Goal: Information Seeking & Learning: Learn about a topic

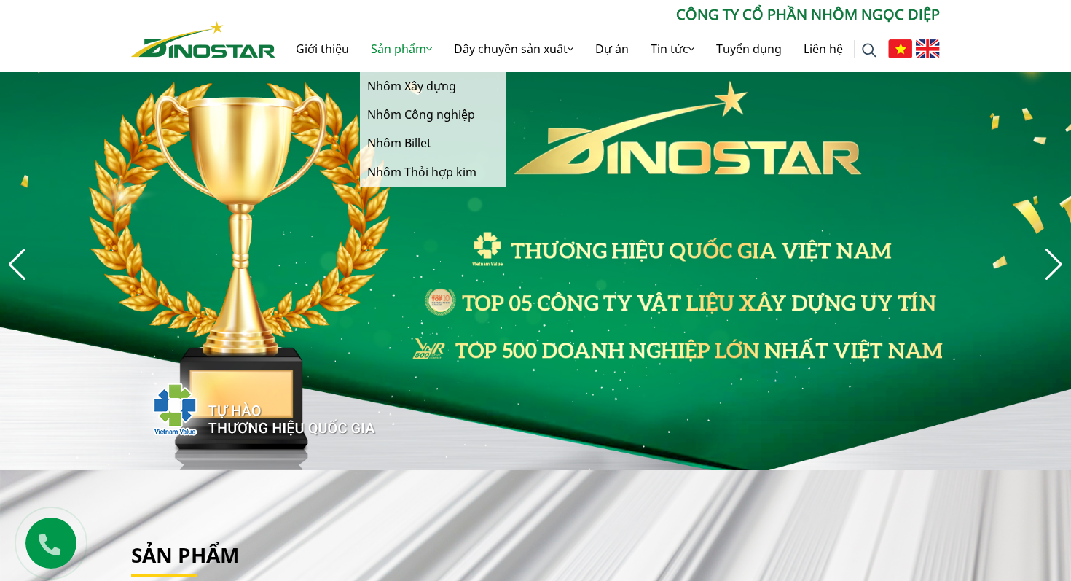
click at [389, 36] on link "Sản phẩm" at bounding box center [401, 49] width 83 height 47
click at [389, 40] on link "Sản phẩm" at bounding box center [401, 49] width 83 height 47
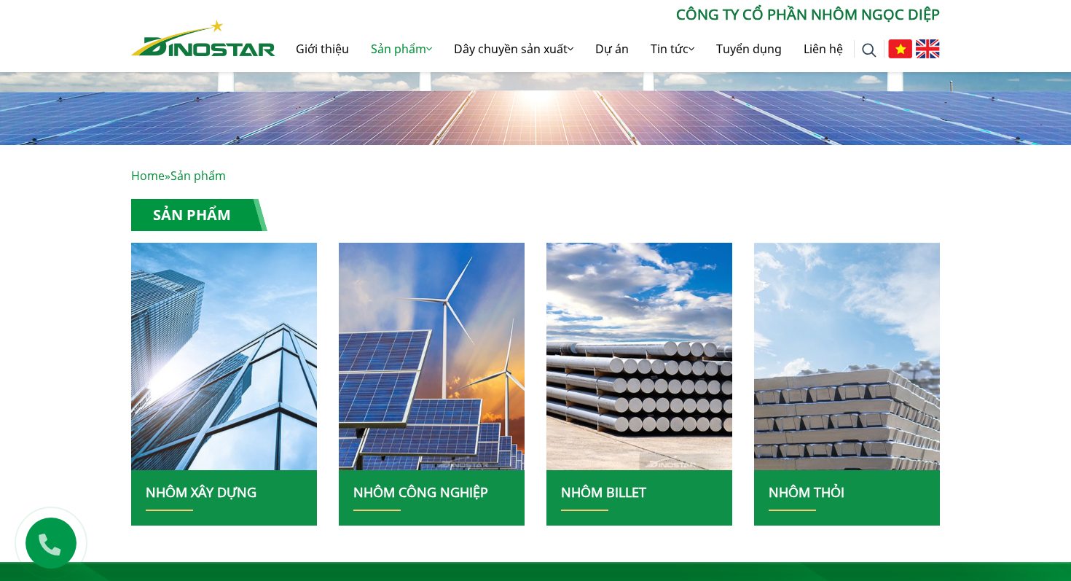
scroll to position [186, 0]
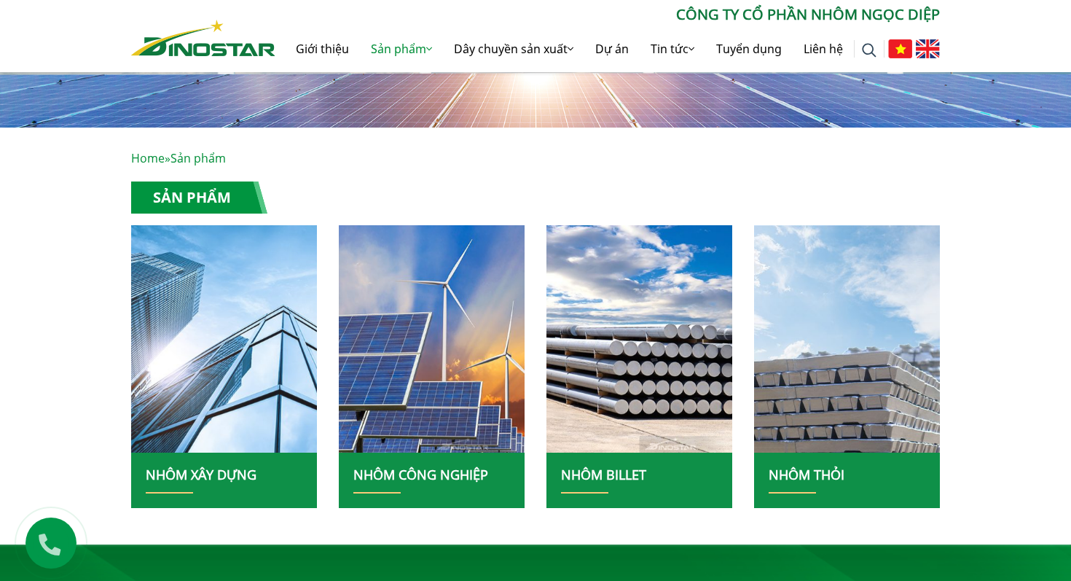
click at [195, 398] on img at bounding box center [224, 338] width 199 height 243
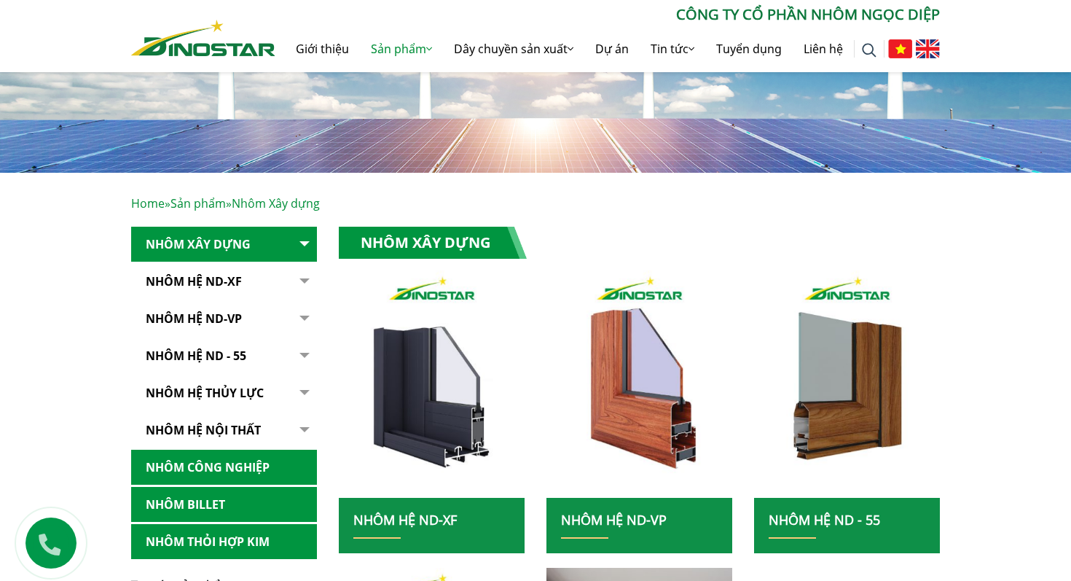
scroll to position [144, 0]
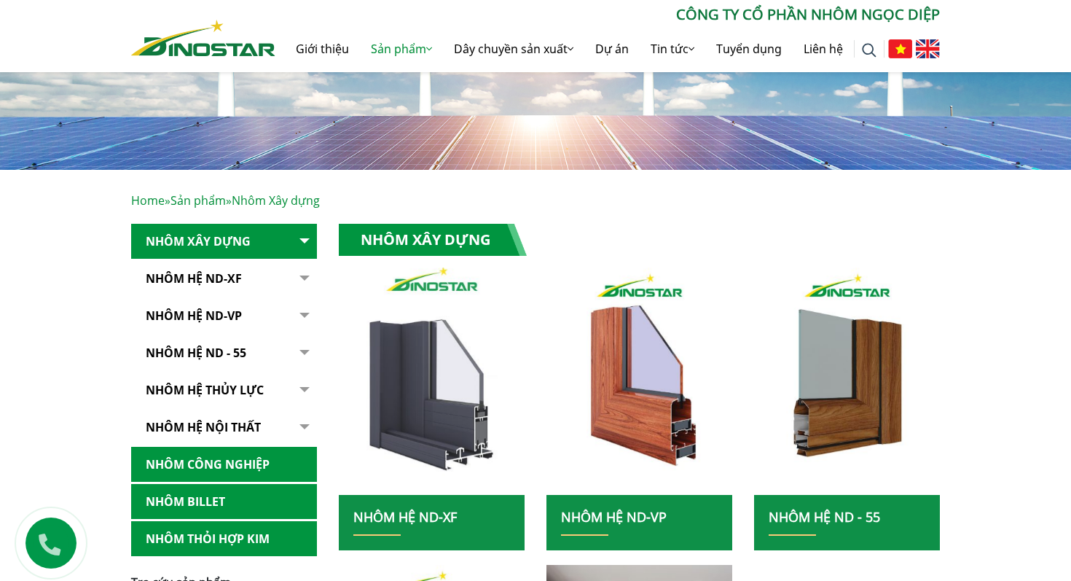
click at [434, 403] on img at bounding box center [431, 380] width 199 height 243
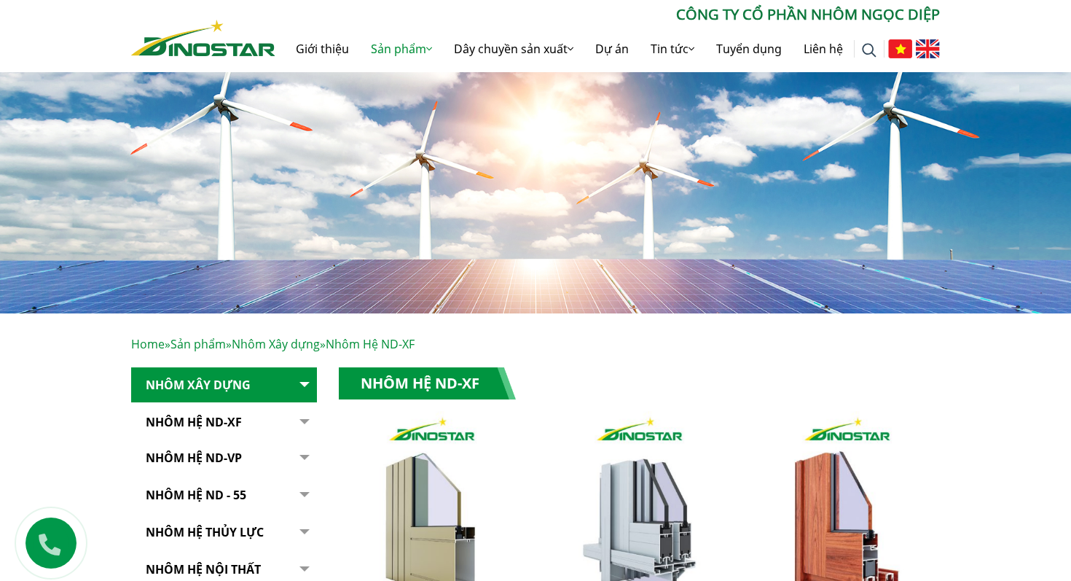
click at [187, 38] on img at bounding box center [203, 38] width 144 height 36
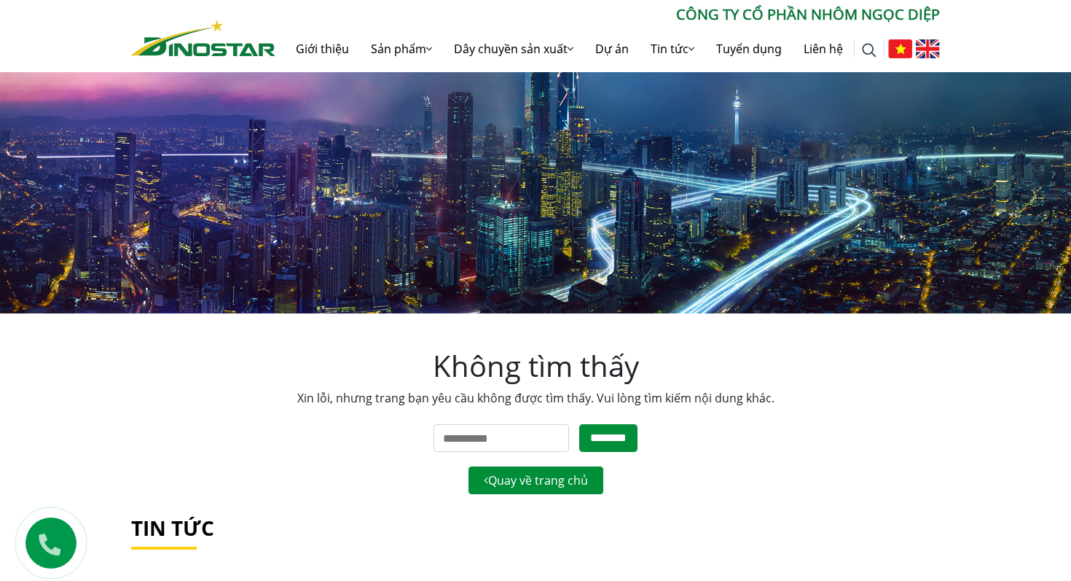
click at [167, 41] on img at bounding box center [203, 38] width 144 height 36
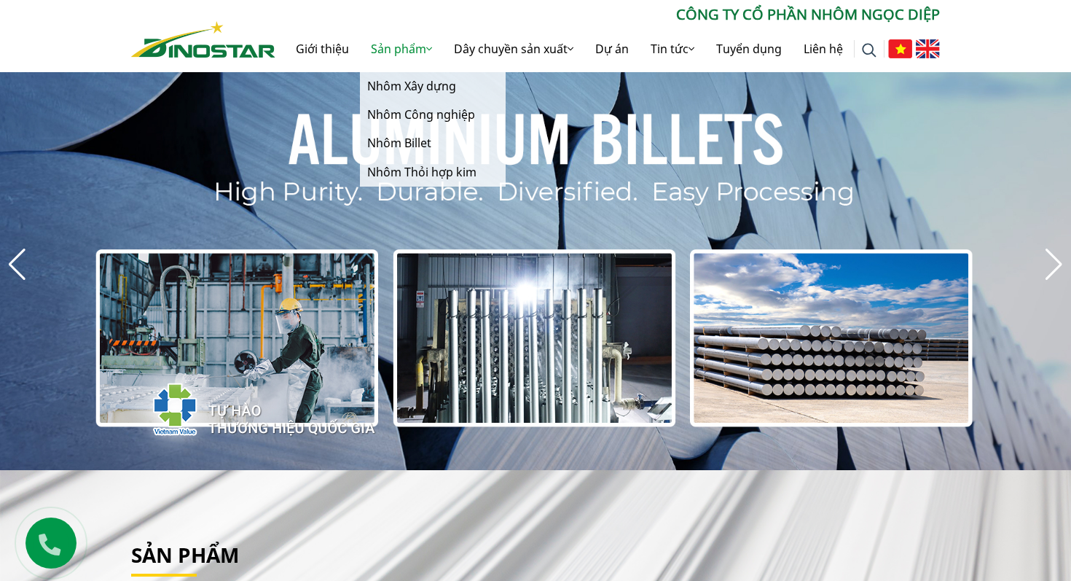
click at [406, 48] on link "Sản phẩm" at bounding box center [401, 49] width 83 height 47
click at [385, 50] on link "Sản phẩm" at bounding box center [401, 49] width 83 height 47
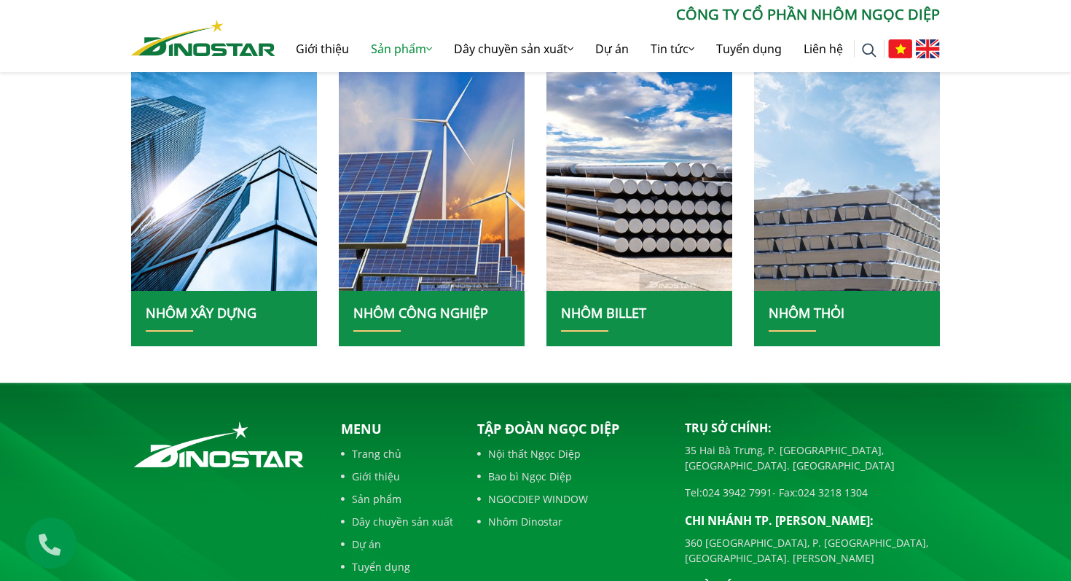
scroll to position [348, 0]
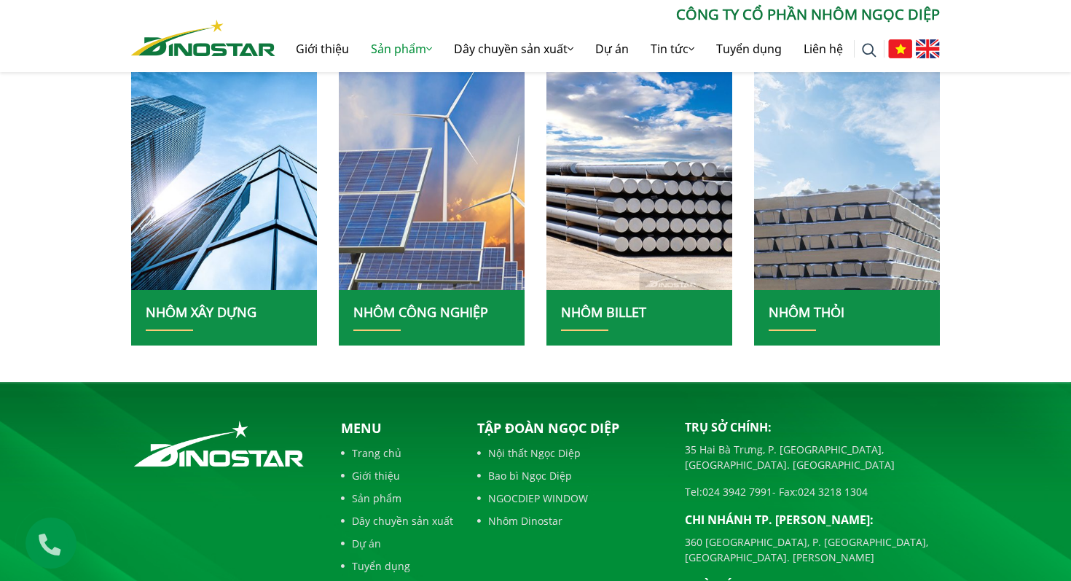
click at [428, 236] on img at bounding box center [431, 176] width 199 height 243
click at [391, 181] on img at bounding box center [431, 176] width 199 height 243
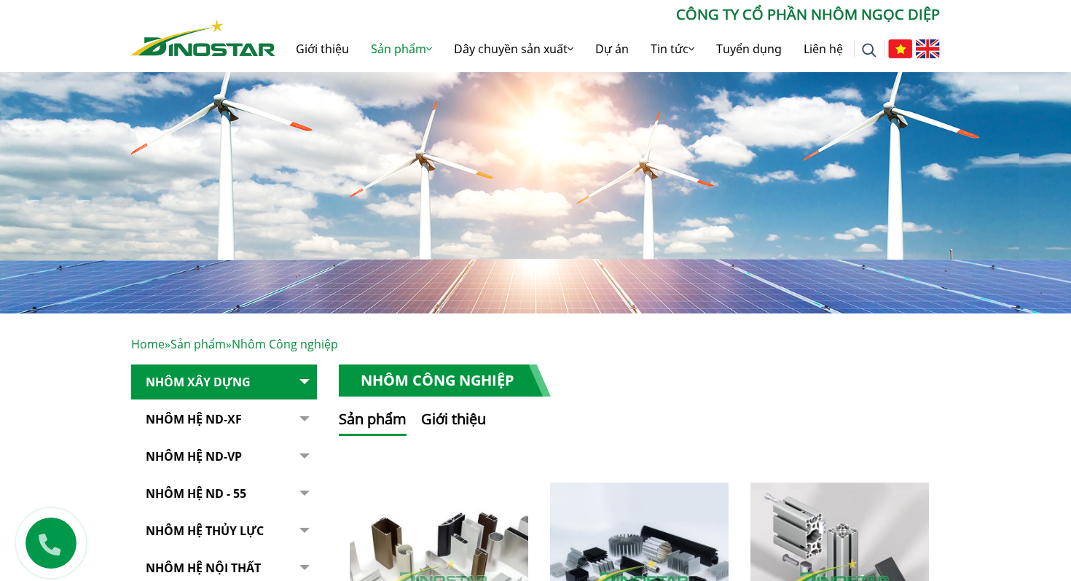
click at [159, 26] on img at bounding box center [203, 38] width 144 height 36
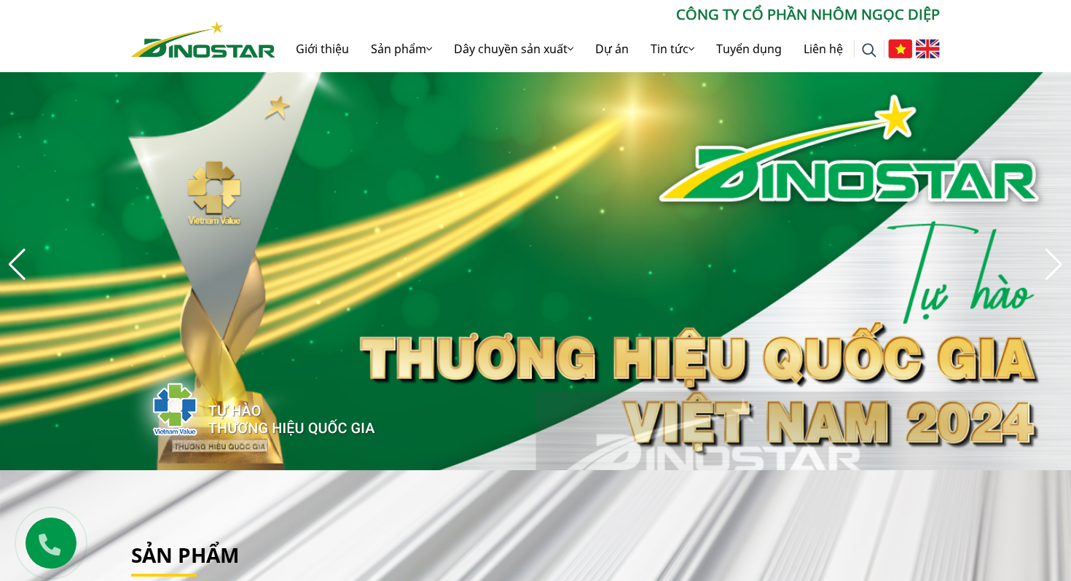
click at [137, 147] on img "4 / 8" at bounding box center [535, 264] width 1071 height 412
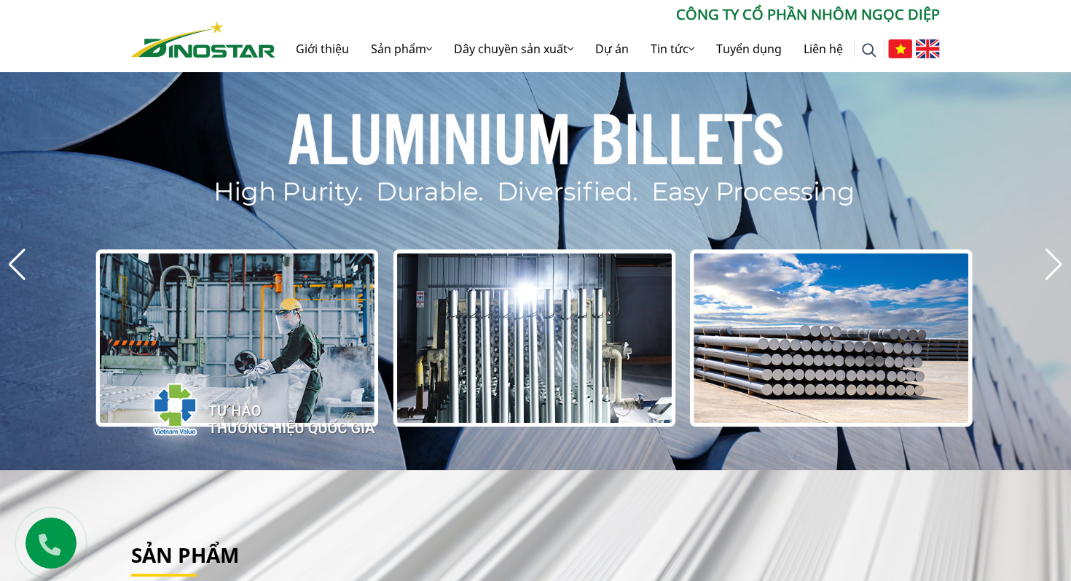
click at [590, 8] on p "CÔNG TY CỔ PHẦN NHÔM NGỌC DIỆP" at bounding box center [607, 15] width 665 height 22
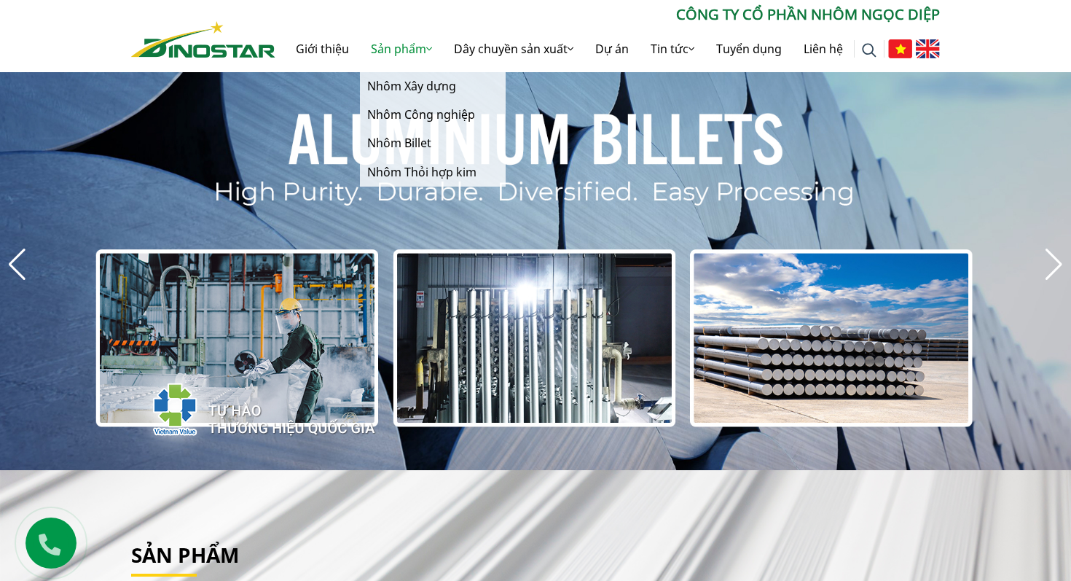
click at [380, 47] on link "Sản phẩm" at bounding box center [401, 49] width 83 height 47
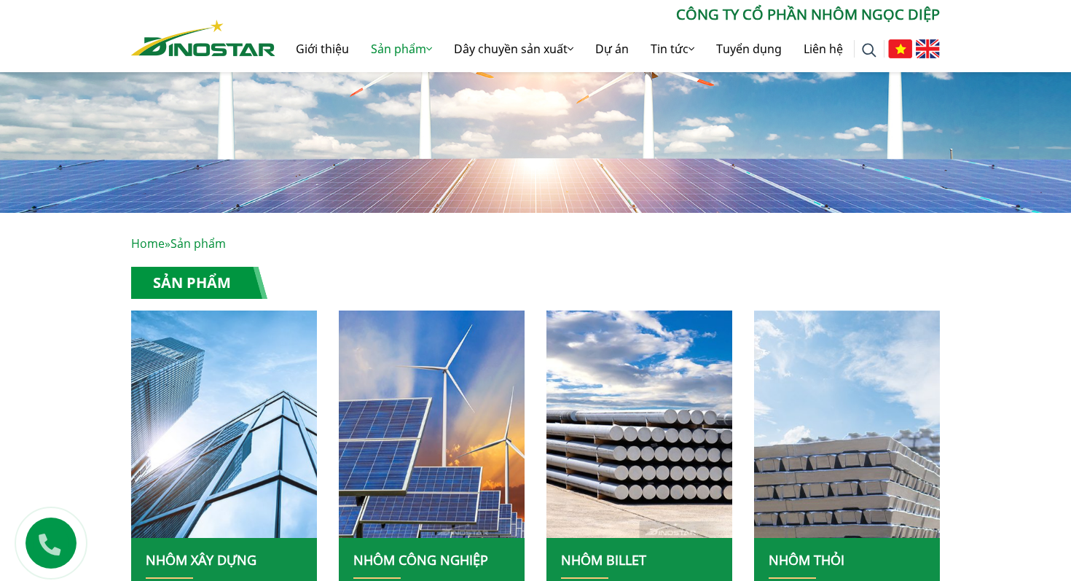
scroll to position [121, 0]
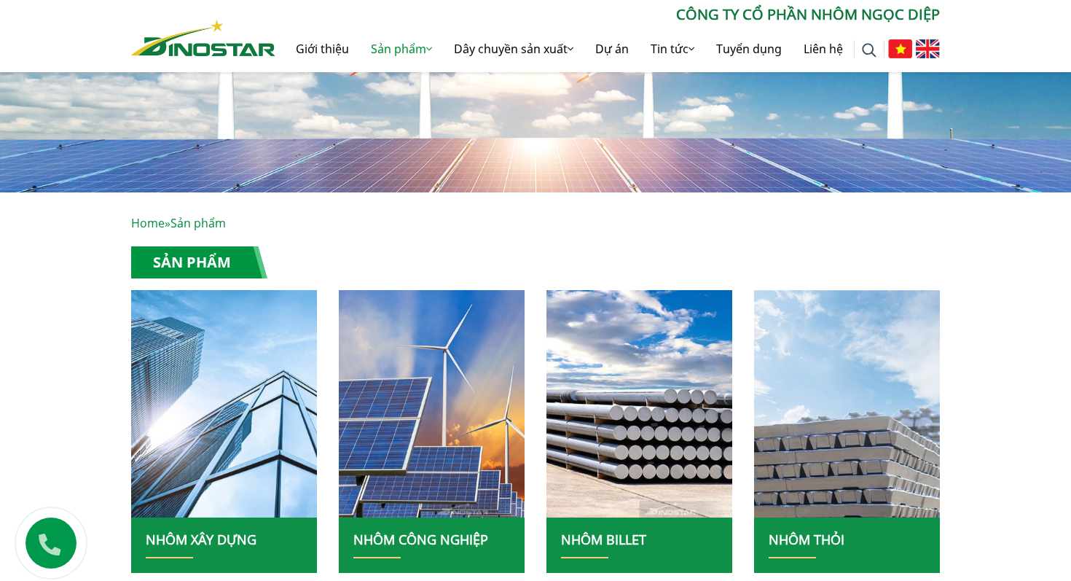
click at [233, 444] on img at bounding box center [224, 403] width 199 height 243
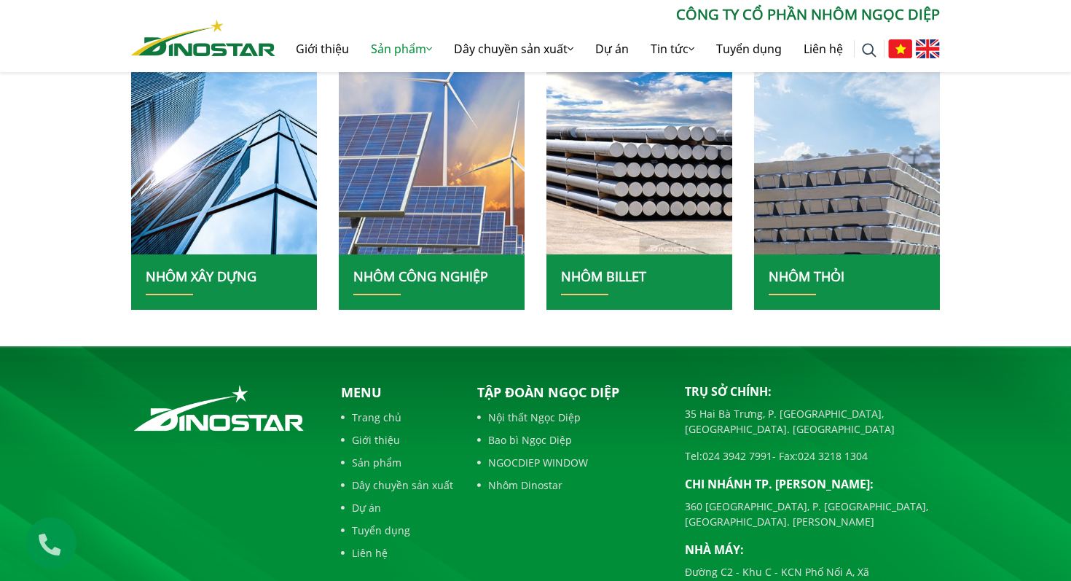
scroll to position [489, 0]
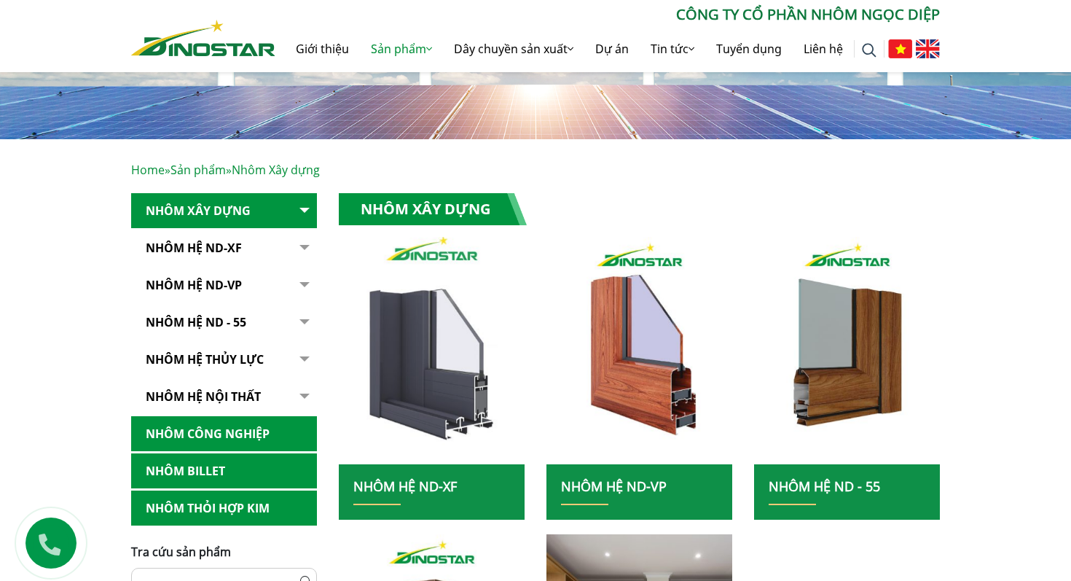
scroll to position [216, 0]
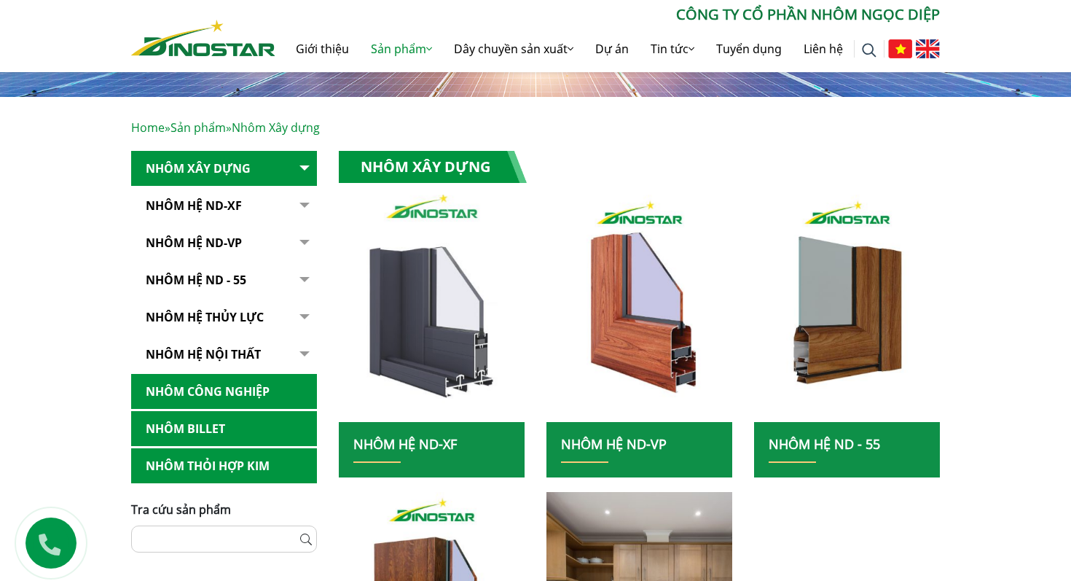
click at [450, 363] on img at bounding box center [431, 308] width 199 height 243
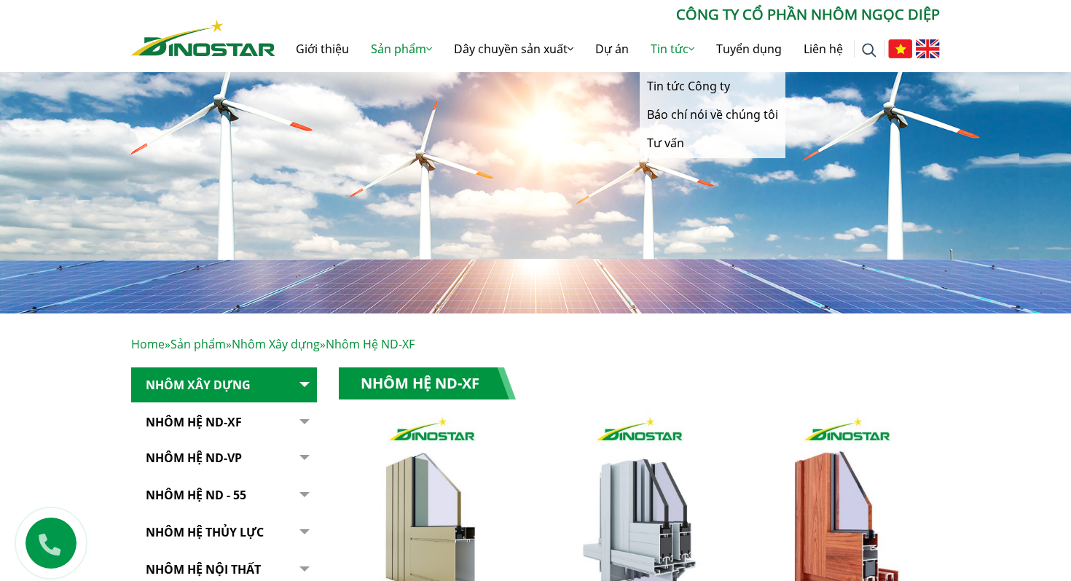
click at [667, 53] on link "Tin tức" at bounding box center [673, 49] width 66 height 47
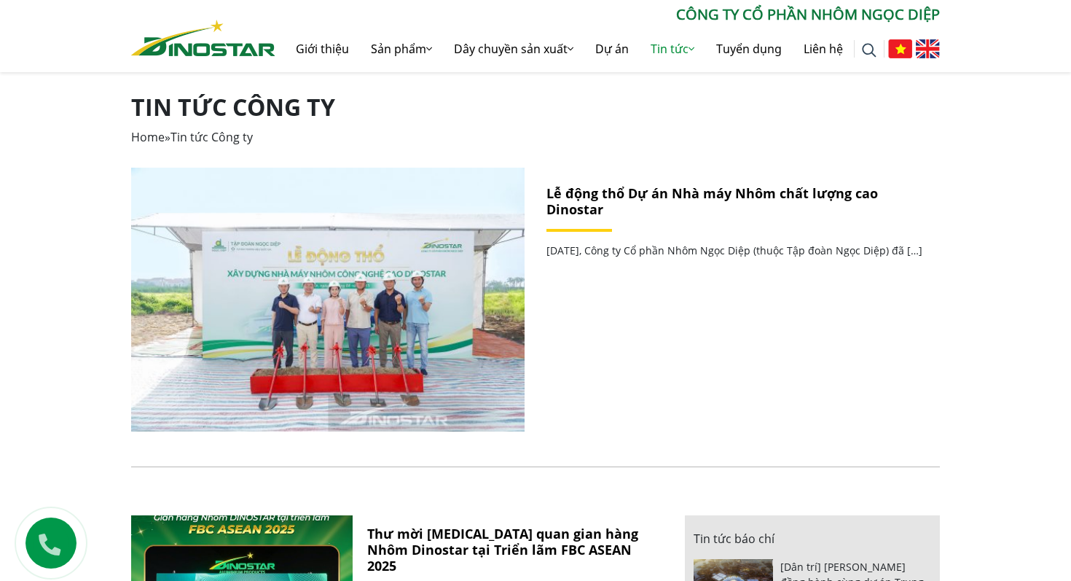
scroll to position [369, 0]
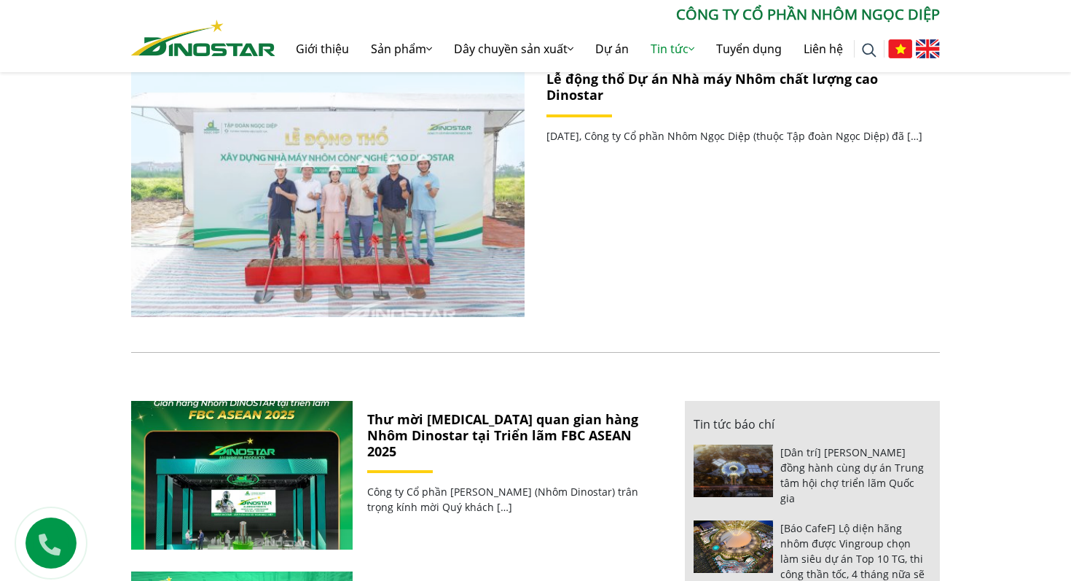
click at [345, 169] on img at bounding box center [327, 185] width 421 height 282
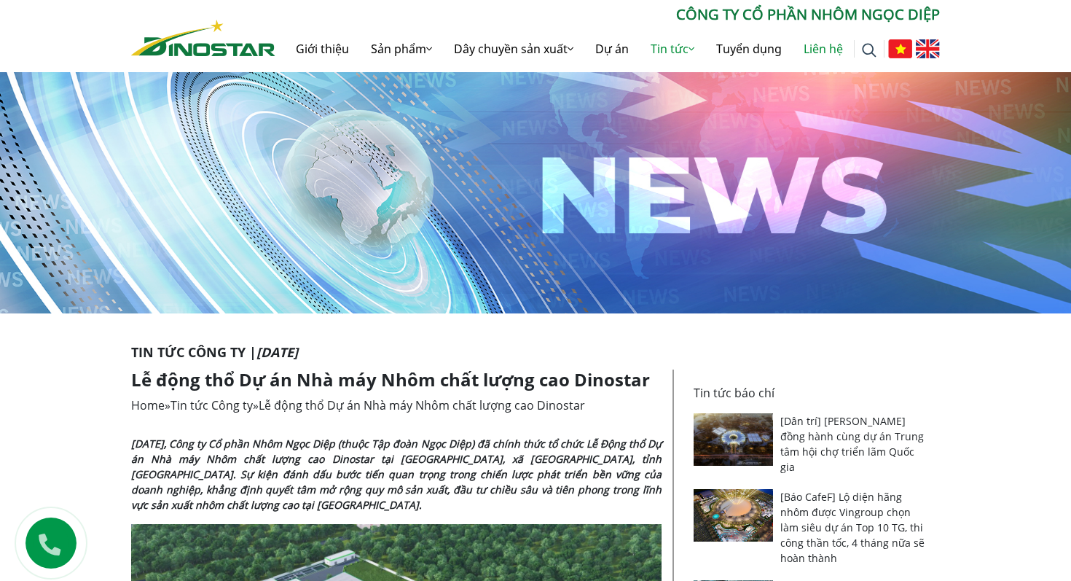
click at [807, 40] on link "Liên hệ" at bounding box center [823, 49] width 61 height 47
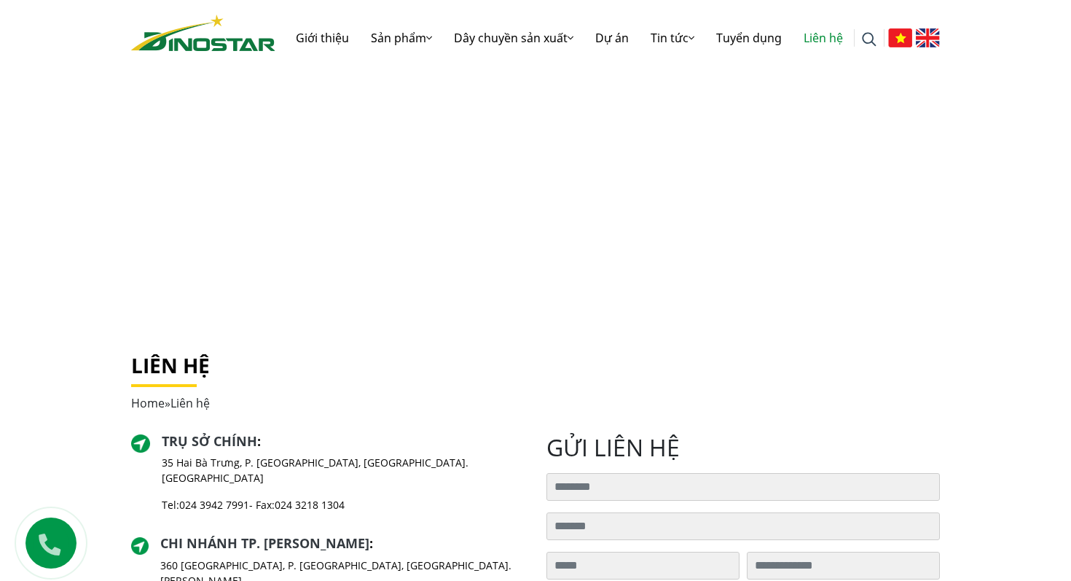
click at [201, 39] on img at bounding box center [203, 33] width 144 height 36
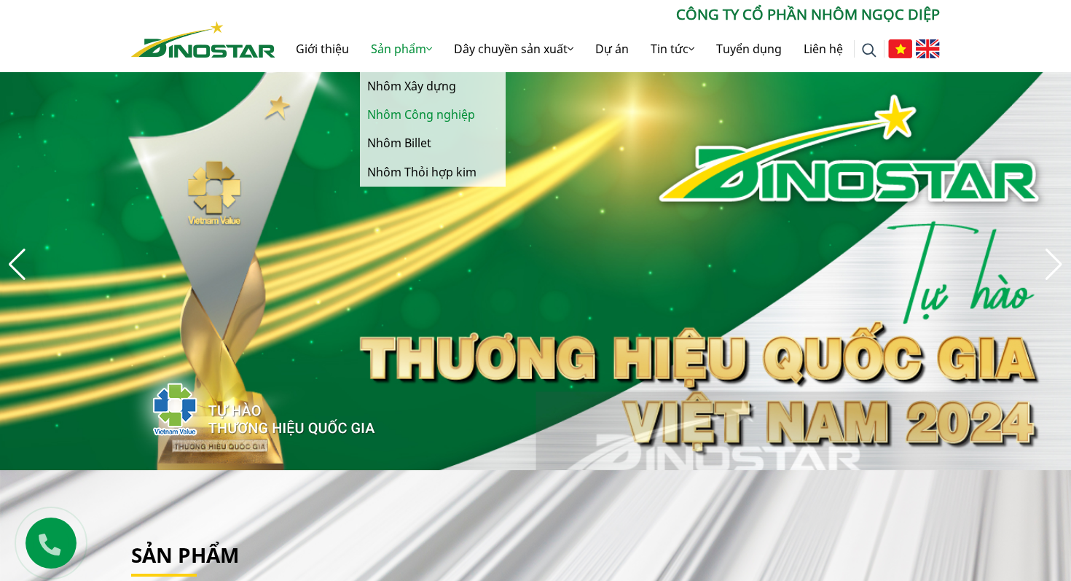
click at [414, 119] on link "Nhôm Công nghiệp" at bounding box center [433, 115] width 146 height 28
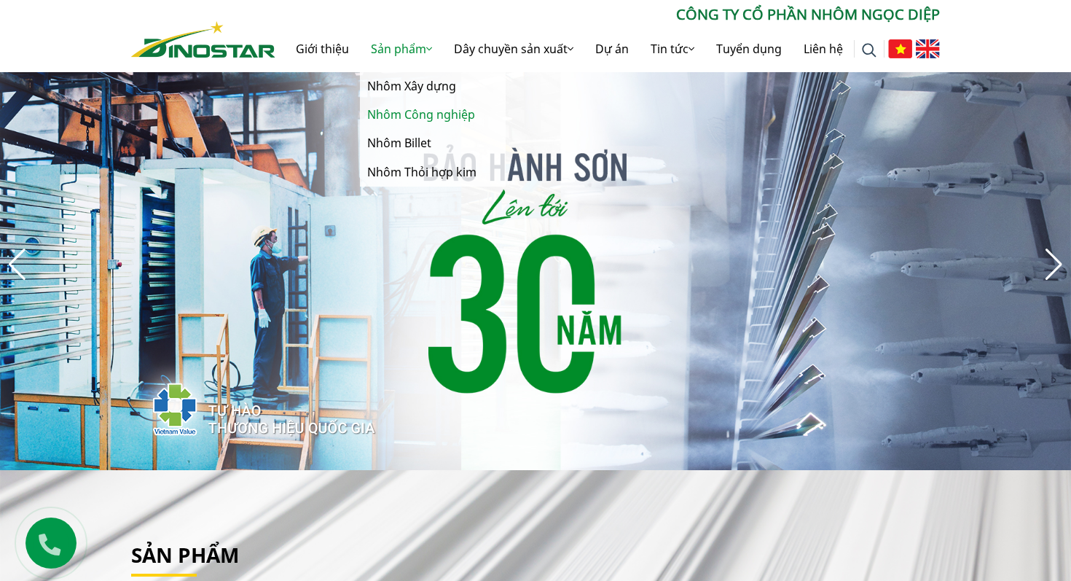
click at [415, 117] on link "Nhôm Công nghiệp" at bounding box center [433, 115] width 146 height 28
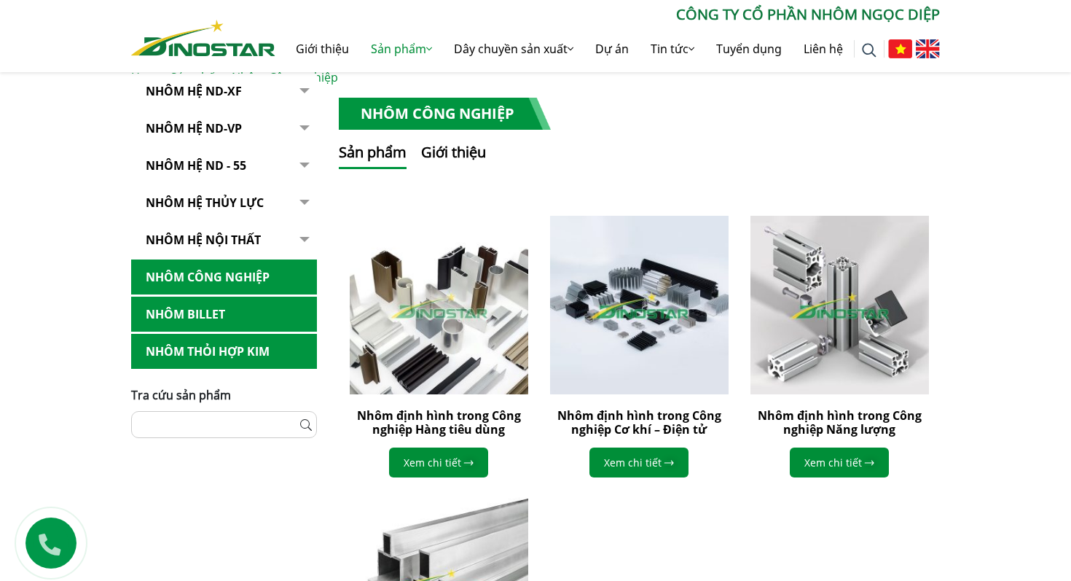
scroll to position [459, 0]
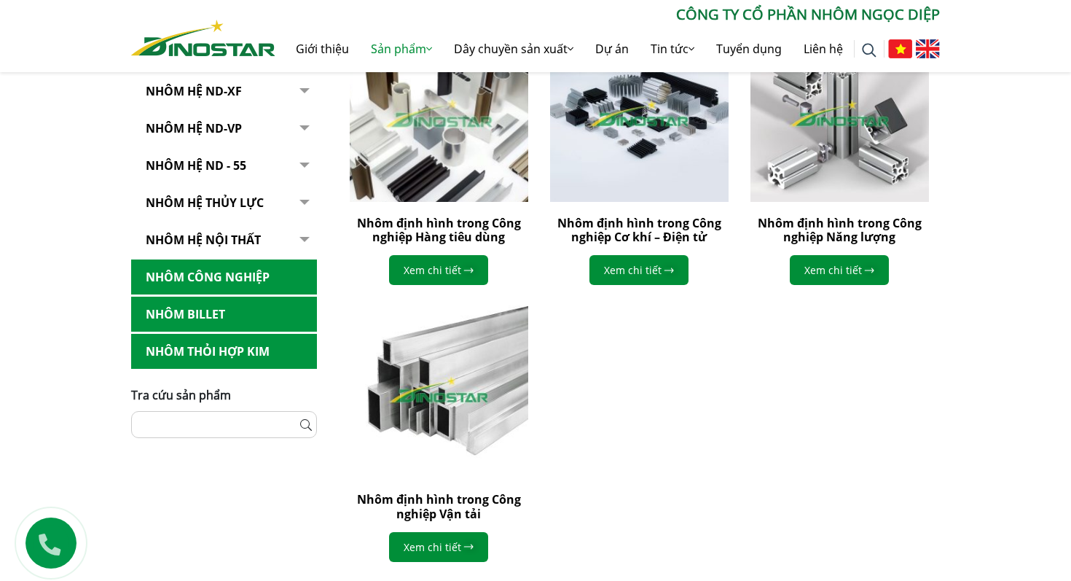
click at [428, 171] on img at bounding box center [439, 113] width 196 height 196
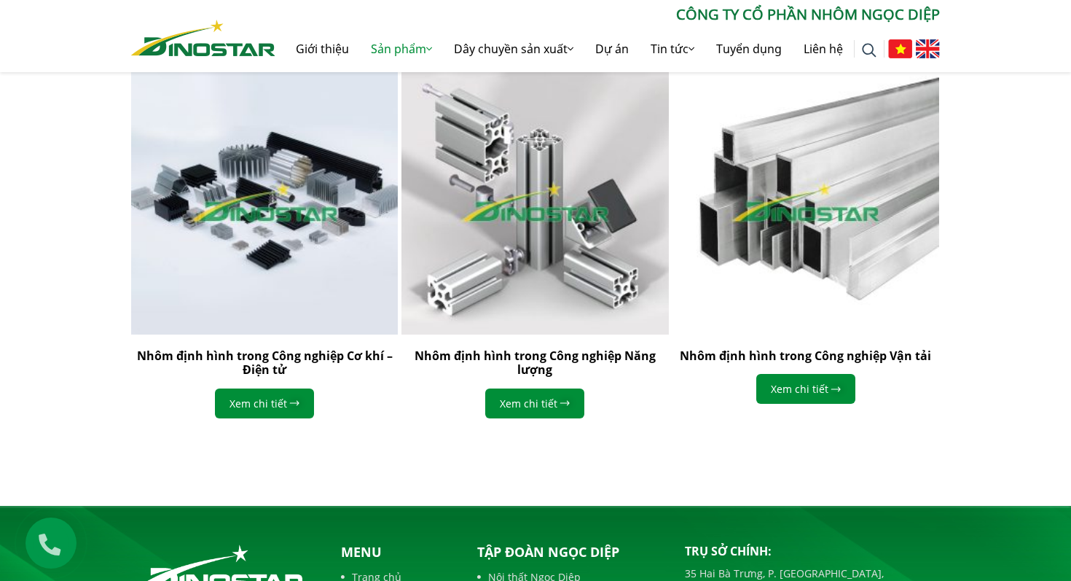
scroll to position [1776, 0]
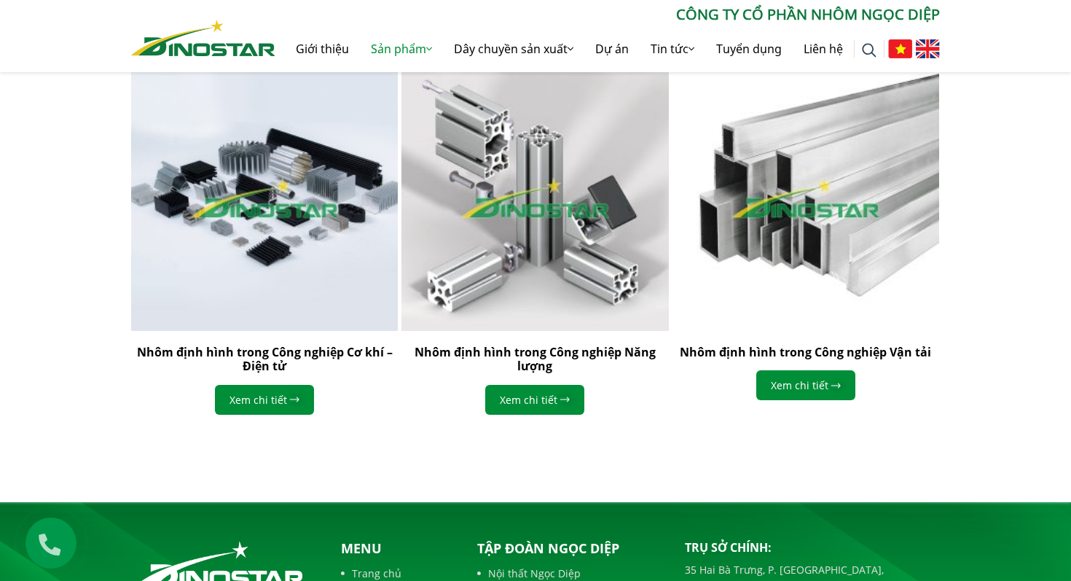
click at [513, 380] on div "Nhôm định hình trong Công nghiệp Năng lượng Xem chi tiết" at bounding box center [534, 379] width 267 height 68
click at [513, 393] on link "Xem chi tiết" at bounding box center [534, 400] width 99 height 30
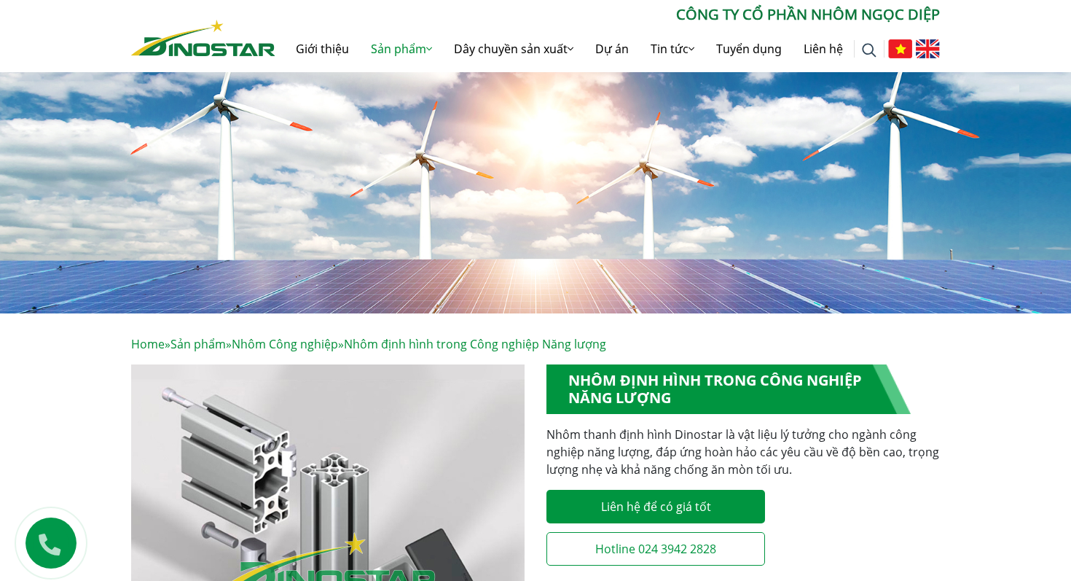
click at [251, 43] on img at bounding box center [203, 38] width 144 height 36
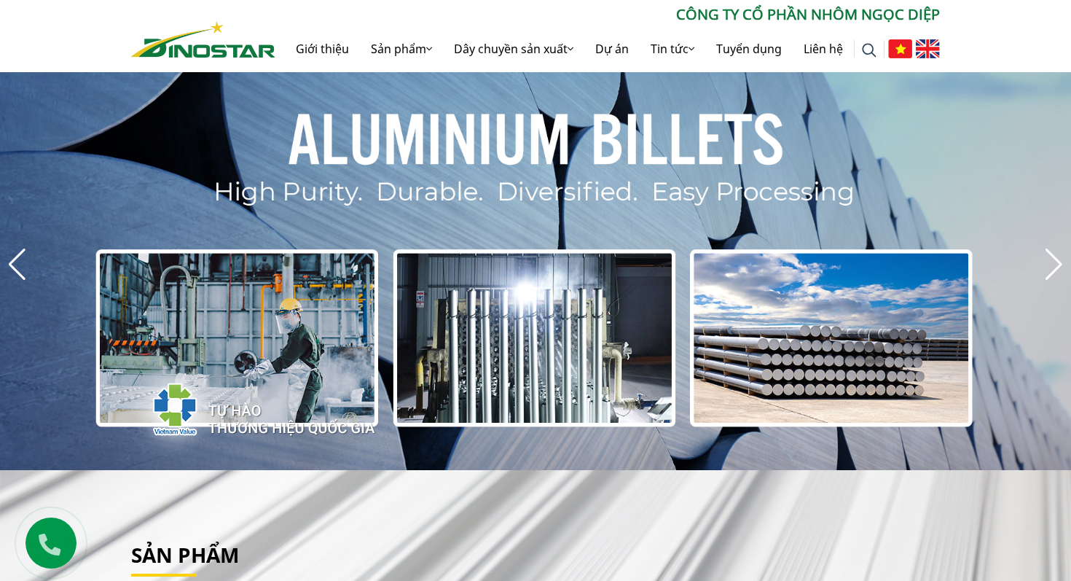
click at [60, 541] on icon at bounding box center [49, 540] width 36 height 31
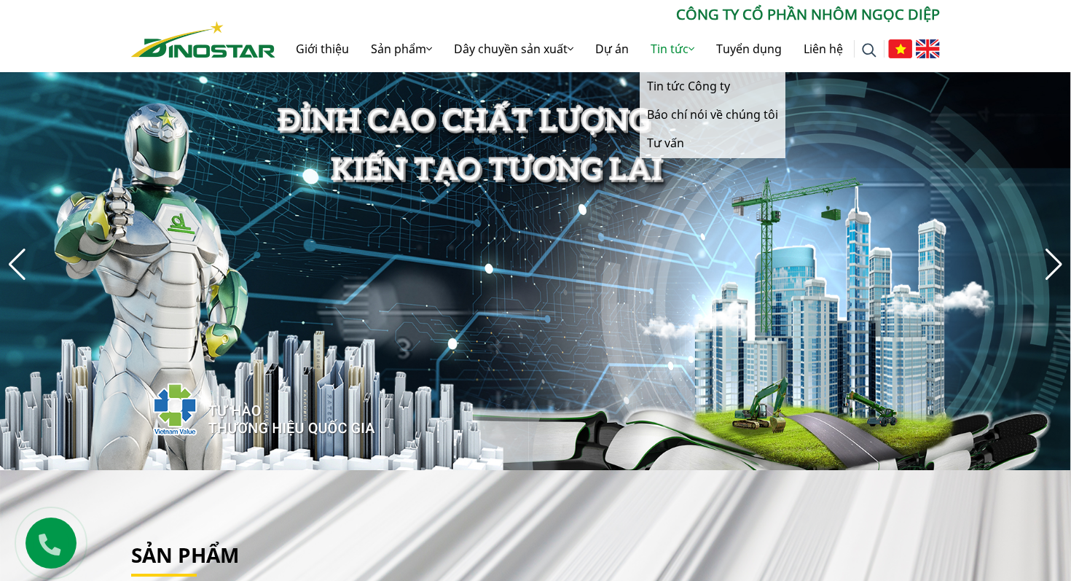
click at [671, 54] on link "Tin tức" at bounding box center [673, 49] width 66 height 47
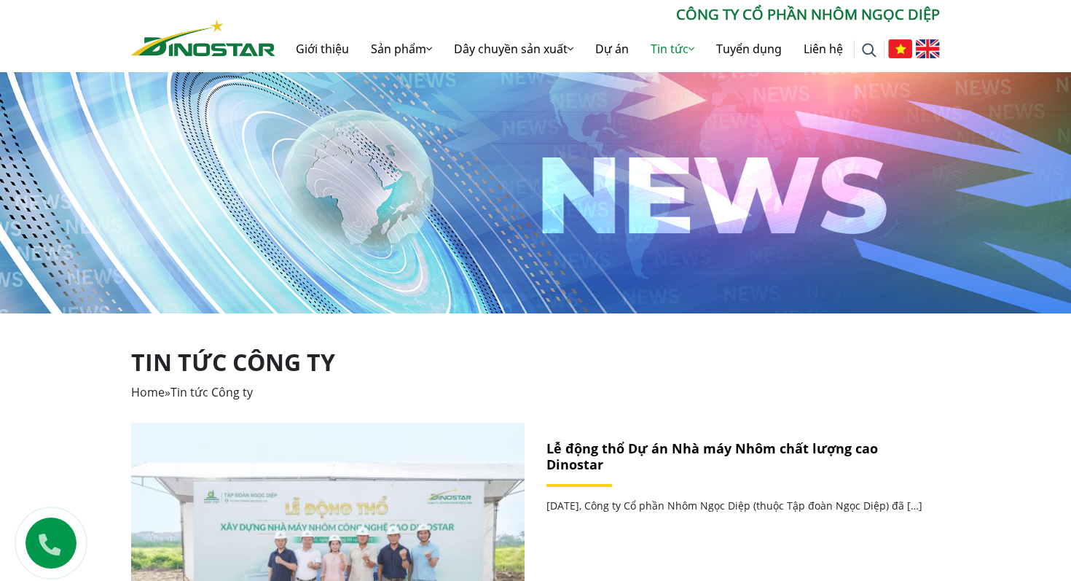
click at [384, 517] on img at bounding box center [327, 555] width 421 height 282
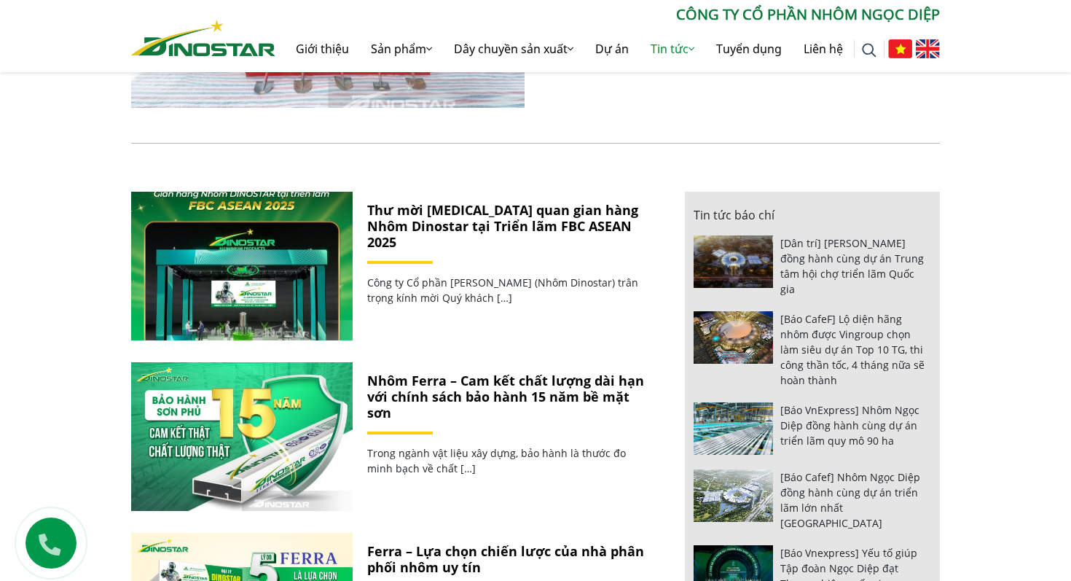
scroll to position [614, 0]
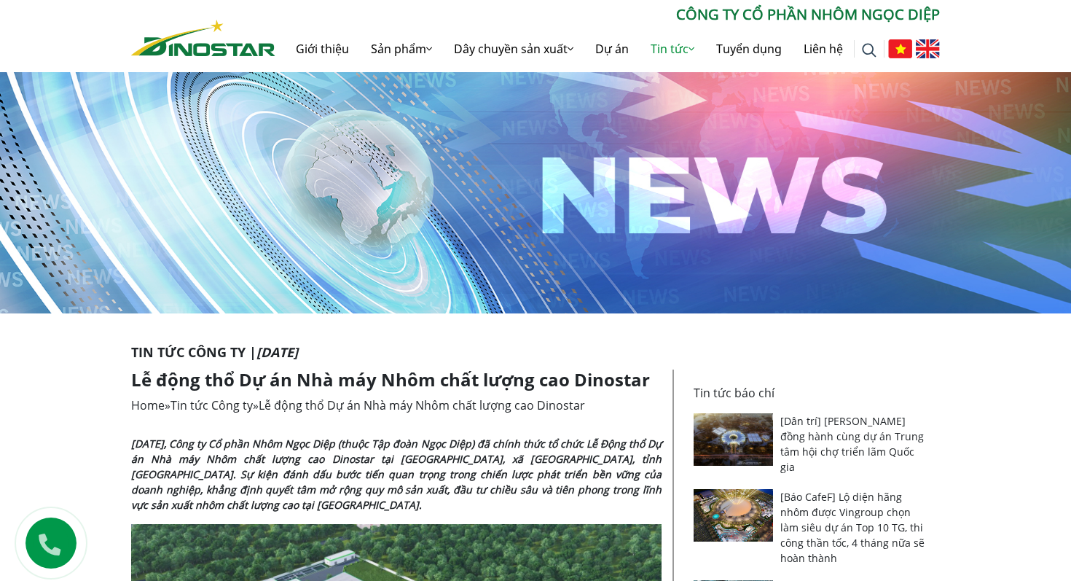
click at [186, 32] on img at bounding box center [203, 38] width 144 height 36
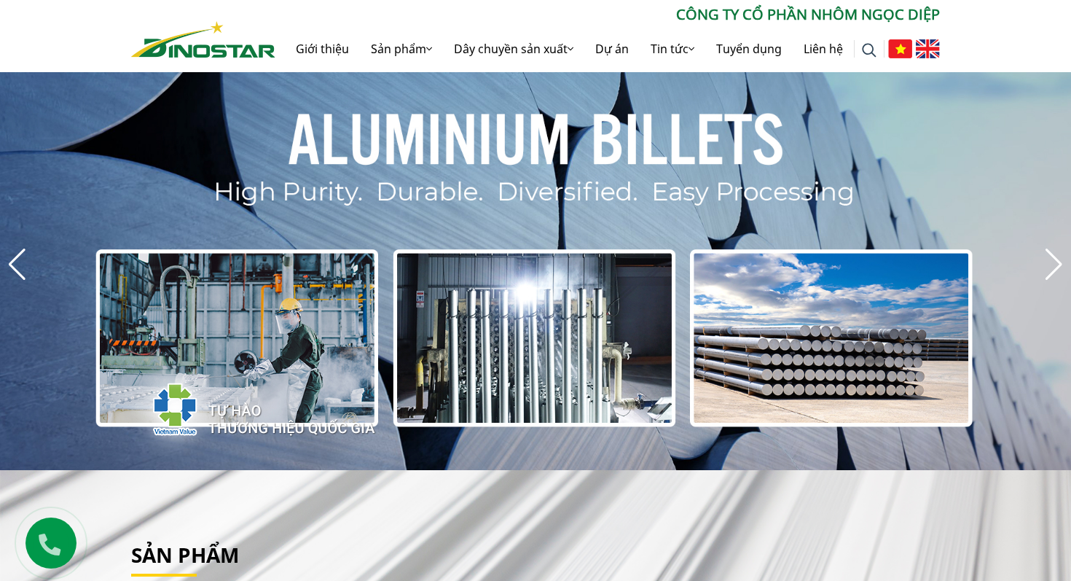
click at [111, 30] on div "Tìm kiếm cho: ******** CÔNG TY CỔ PHẦN NHÔM NGỌC DIỆP Giới thiệu Sản phẩm Sản p…" at bounding box center [535, 36] width 1071 height 72
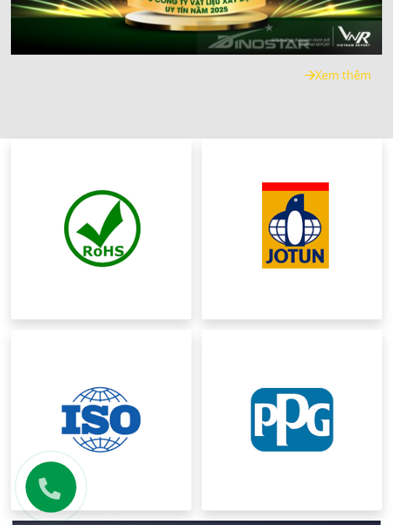
scroll to position [3621, 0]
